Goal: Task Accomplishment & Management: Manage account settings

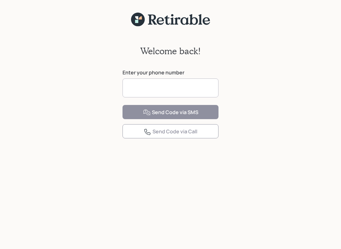
click at [173, 92] on input at bounding box center [171, 88] width 96 height 19
click at [180, 82] on input at bounding box center [171, 88] width 96 height 19
type input "**********"
click at [198, 119] on button "Send Code via SMS" at bounding box center [171, 112] width 96 height 14
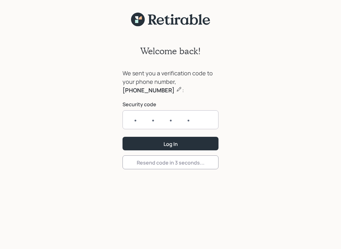
click at [140, 123] on input "text" at bounding box center [171, 120] width 96 height 19
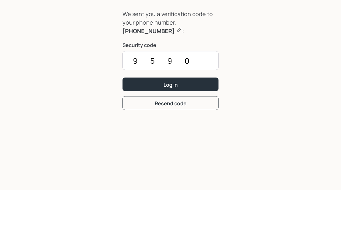
type input "9590"
click at [171, 137] on button "Log In" at bounding box center [171, 144] width 96 height 14
